Goal: Information Seeking & Learning: Learn about a topic

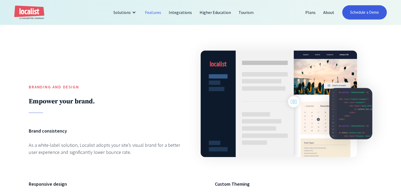
click at [149, 64] on div at bounding box center [108, 63] width 158 height 43
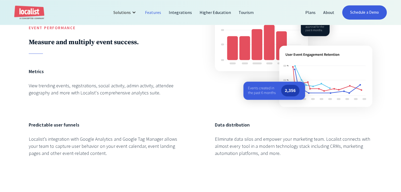
scroll to position [817, 0]
click at [173, 15] on link "Integrations" at bounding box center [180, 12] width 31 height 13
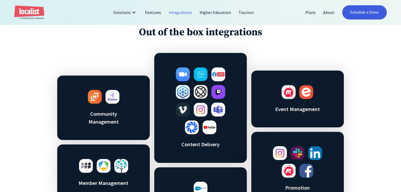
scroll to position [237, 0]
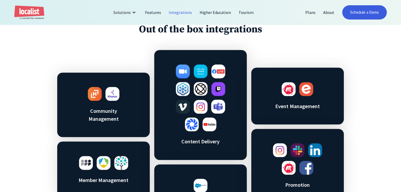
click at [148, 52] on div "Community Management Member Management Content Delivery Marketing Intelligence …" at bounding box center [200, 135] width 287 height 171
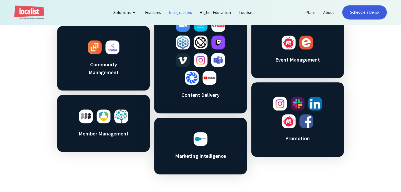
click at [199, 97] on h3 "Content Delivery" at bounding box center [200, 95] width 55 height 8
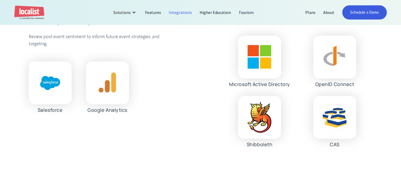
scroll to position [725, 0]
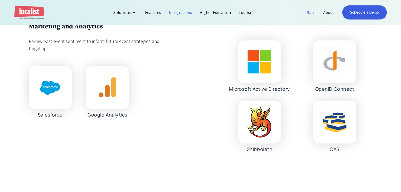
click at [307, 12] on link "Plans" at bounding box center [311, 12] width 18 height 13
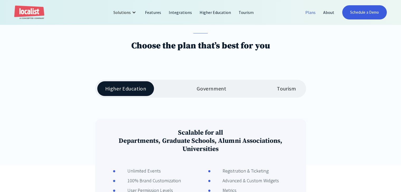
scroll to position [93, 0]
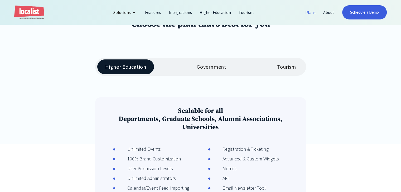
click at [199, 72] on link "Government" at bounding box center [211, 67] width 45 height 15
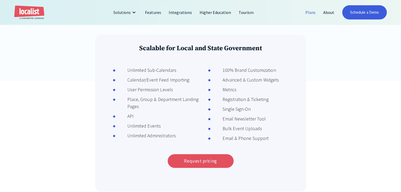
scroll to position [159, 0]
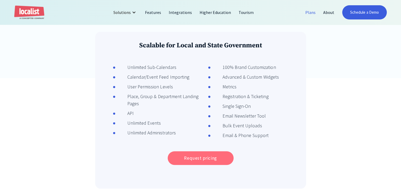
click at [173, 155] on link "Request pricing" at bounding box center [201, 159] width 66 height 14
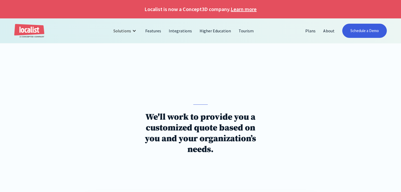
scroll to position [16, 0]
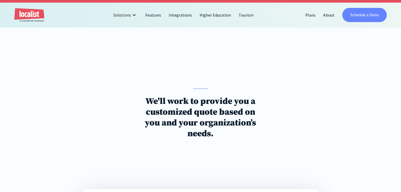
click at [352, 15] on link "Schedule a Demo" at bounding box center [364, 15] width 44 height 14
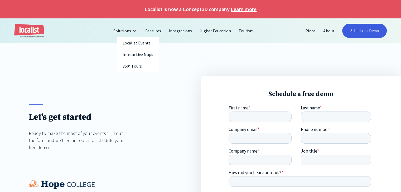
click at [135, 32] on div at bounding box center [134, 31] width 4 height 4
click at [40, 27] on img "home" at bounding box center [29, 31] width 30 height 14
